Goal: Book appointment/travel/reservation

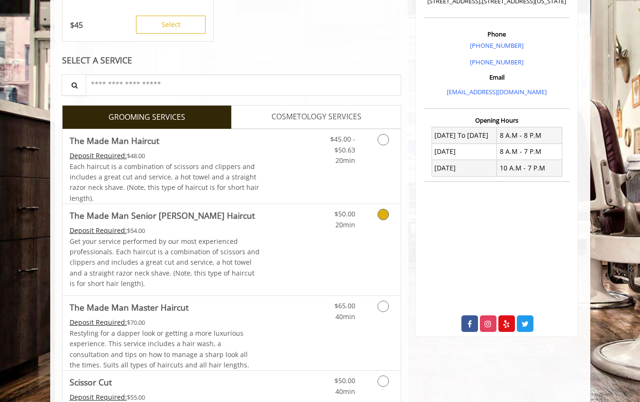
click at [315, 242] on link "Discounted Price" at bounding box center [288, 249] width 56 height 91
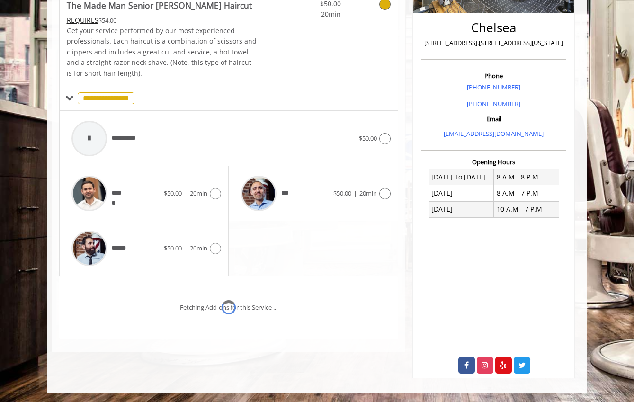
scroll to position [225, 0]
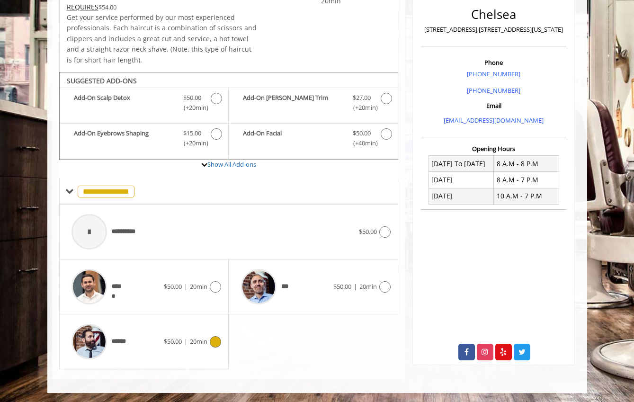
click at [200, 329] on div "****** $50.00 | 20min" at bounding box center [144, 341] width 154 height 45
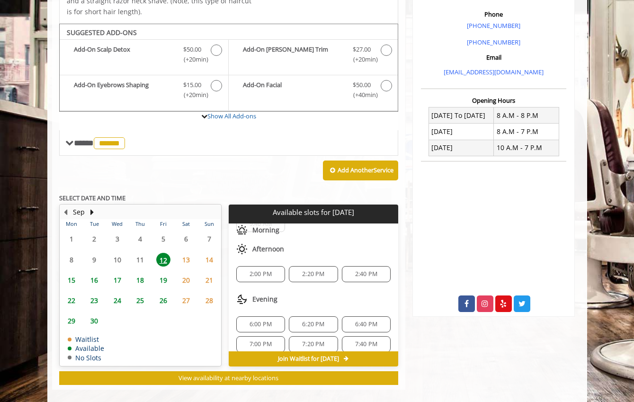
scroll to position [285, 0]
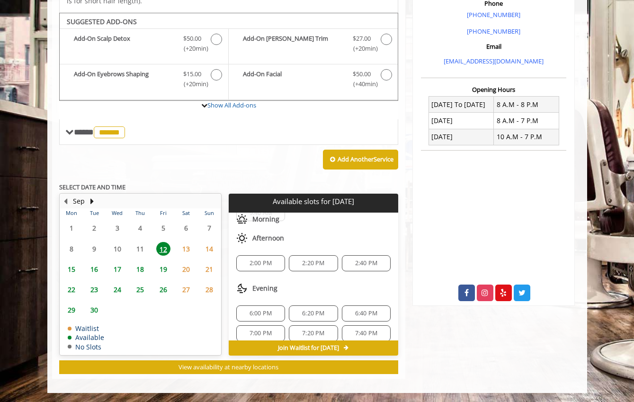
click at [266, 315] on span "6:00 PM" at bounding box center [261, 314] width 22 height 8
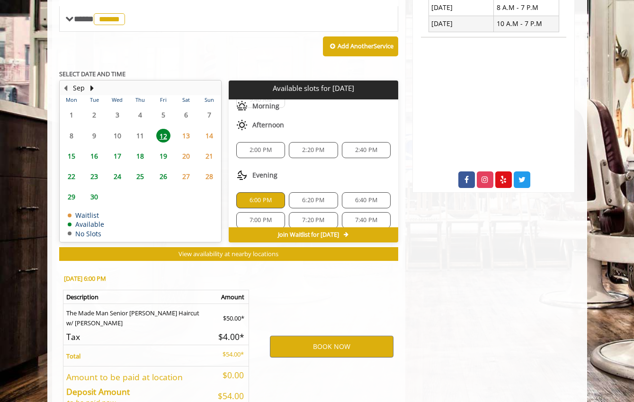
scroll to position [456, 0]
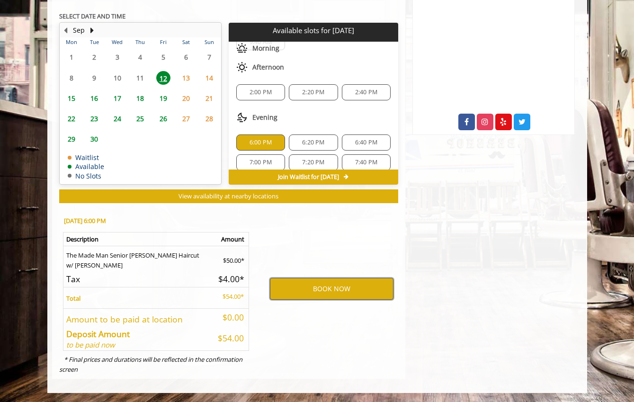
click at [295, 283] on button "BOOK NOW" at bounding box center [332, 289] width 124 height 22
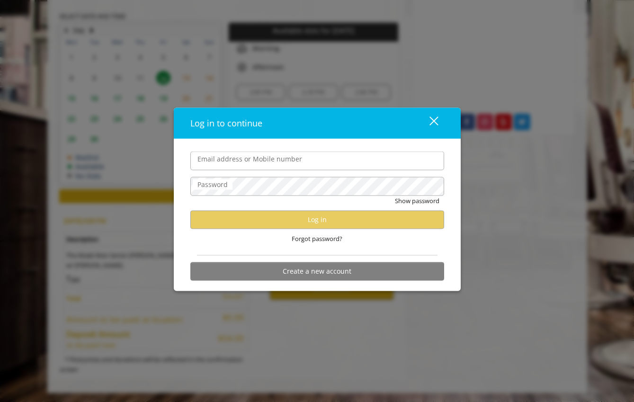
type input "**********"
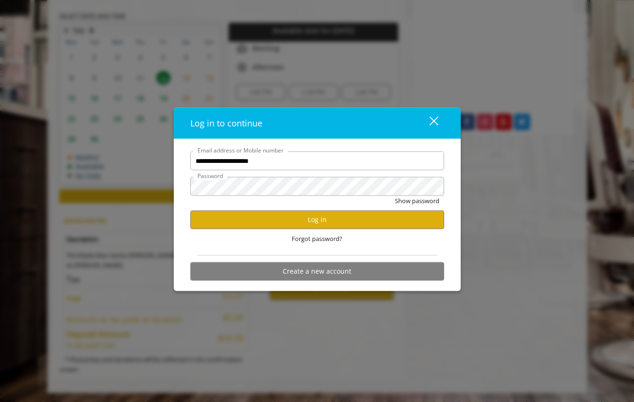
scroll to position [0, 0]
click at [328, 220] on button "Log in" at bounding box center [317, 219] width 254 height 18
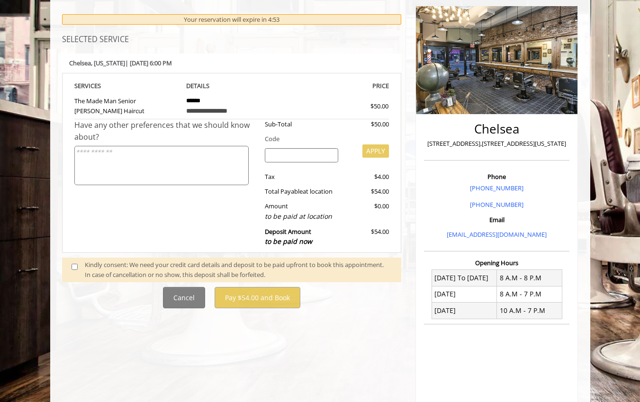
scroll to position [127, 0]
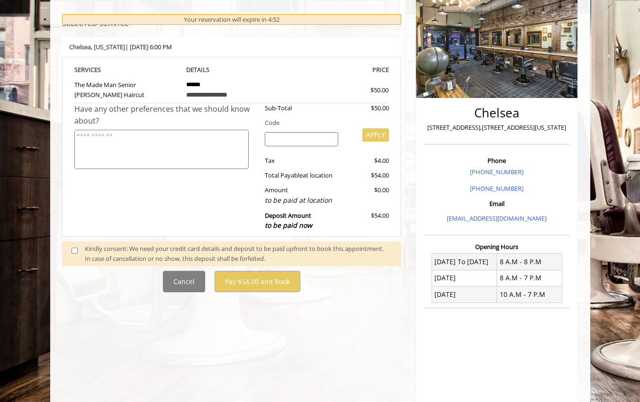
click at [101, 251] on div "Kindly consent: We need your credit card details and deposit to be paid upfront…" at bounding box center [238, 254] width 307 height 20
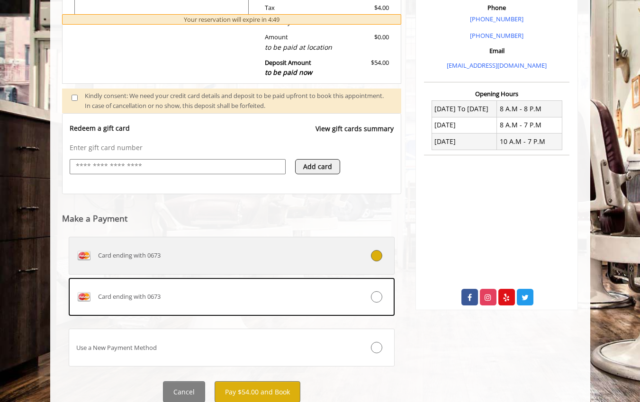
scroll to position [314, 0]
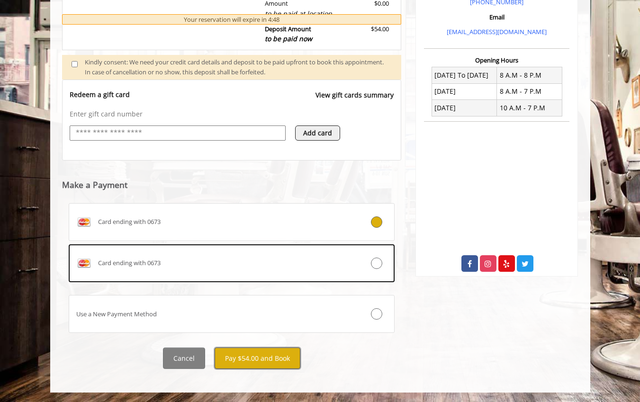
click at [244, 359] on button "Pay $54.00 and Book" at bounding box center [258, 358] width 86 height 21
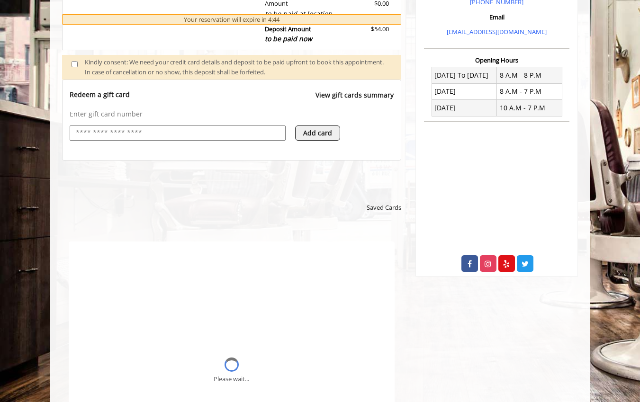
scroll to position [0, 0]
